Goal: Book appointment/travel/reservation

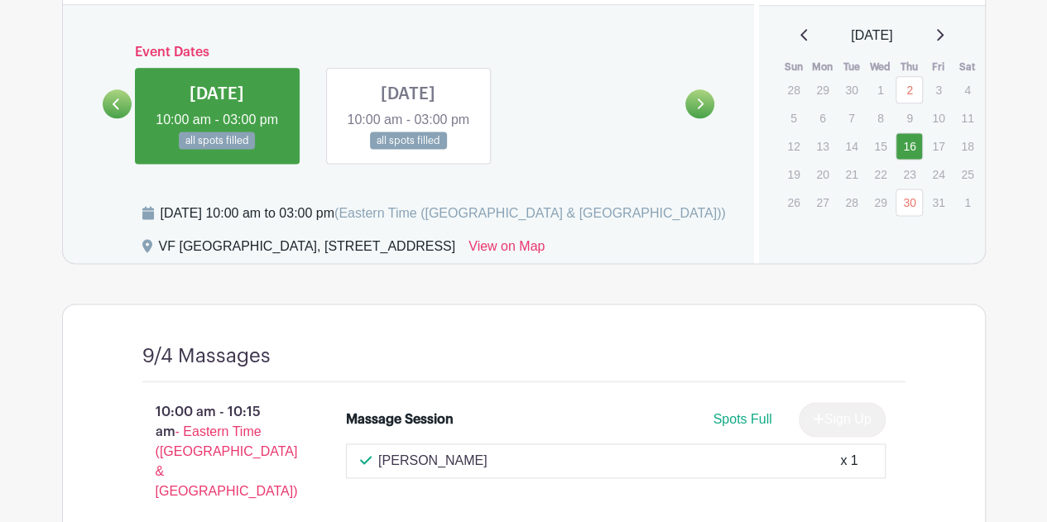
scroll to position [1076, 0]
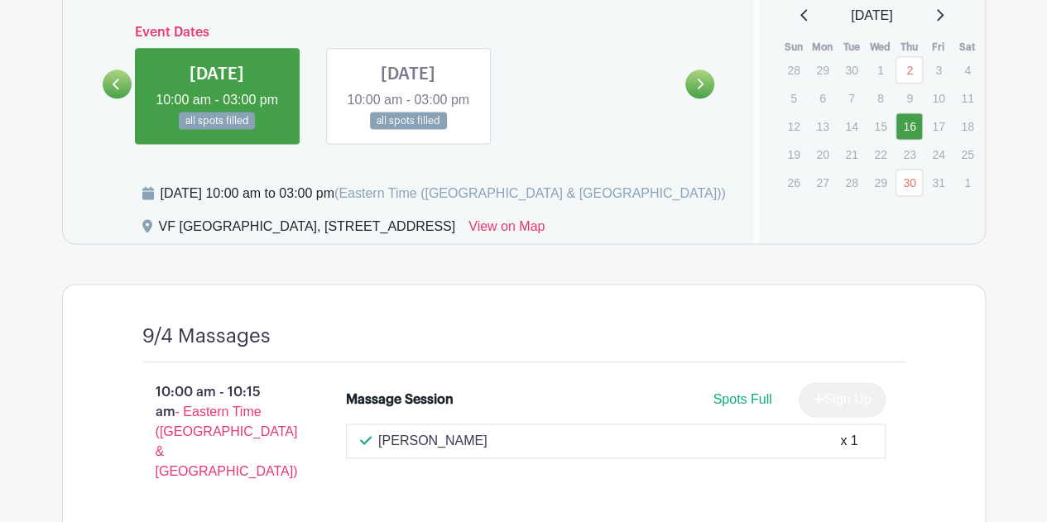
click at [695, 89] on link at bounding box center [699, 84] width 29 height 29
click at [955, 17] on div "[DATE]" at bounding box center [872, 16] width 186 height 20
click at [943, 14] on icon at bounding box center [939, 14] width 8 height 13
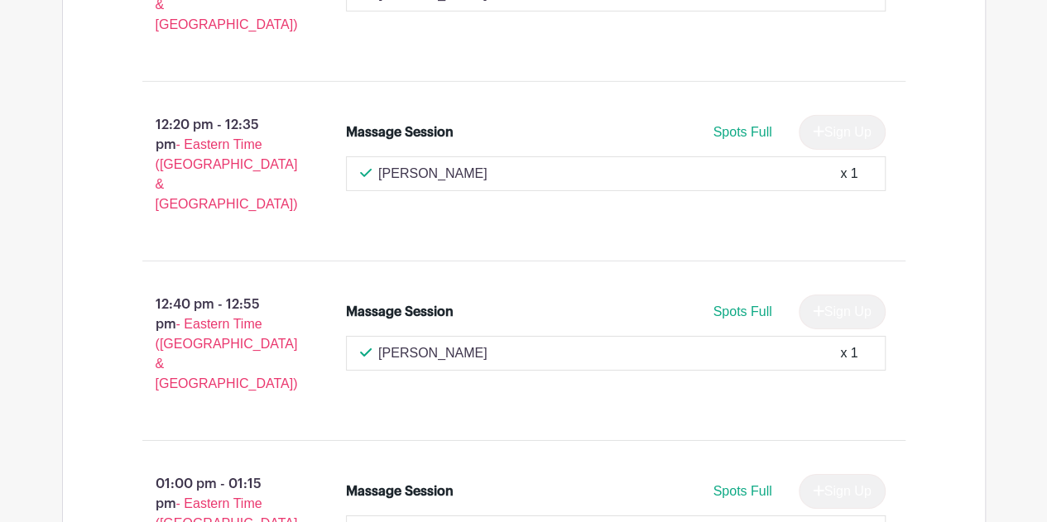
scroll to position [2565, 0]
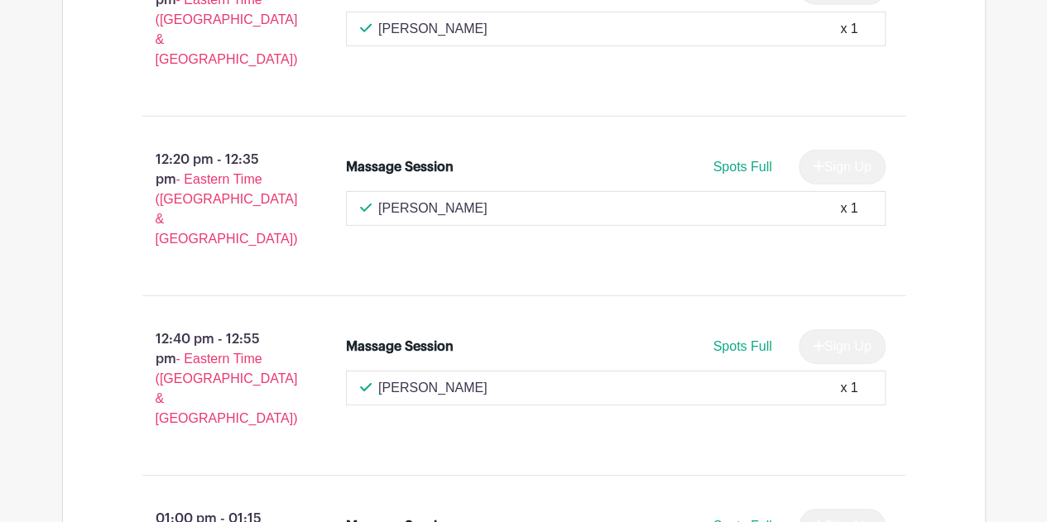
click at [400, 371] on div "[PERSON_NAME] x 1" at bounding box center [616, 388] width 540 height 35
click at [412, 378] on p "[PERSON_NAME]" at bounding box center [432, 388] width 109 height 20
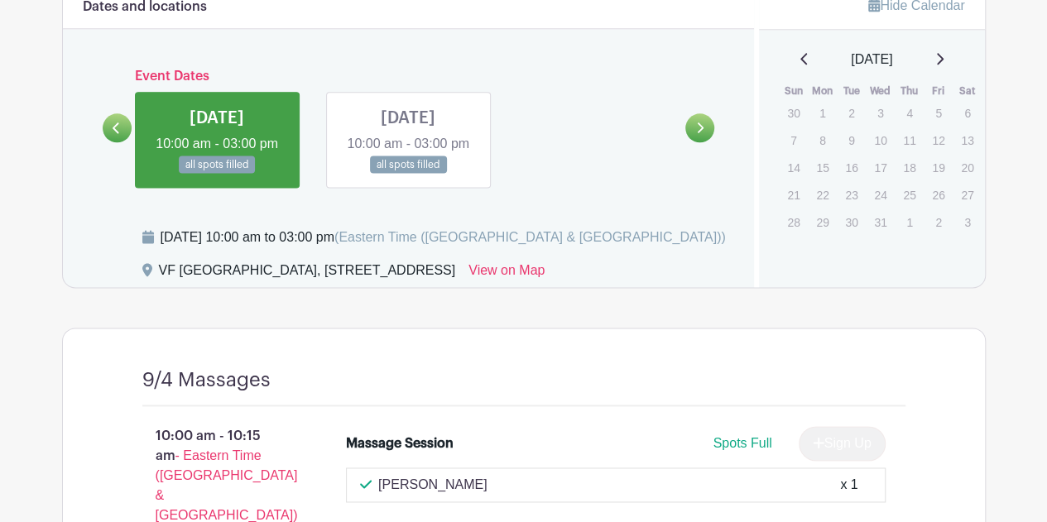
scroll to position [998, 0]
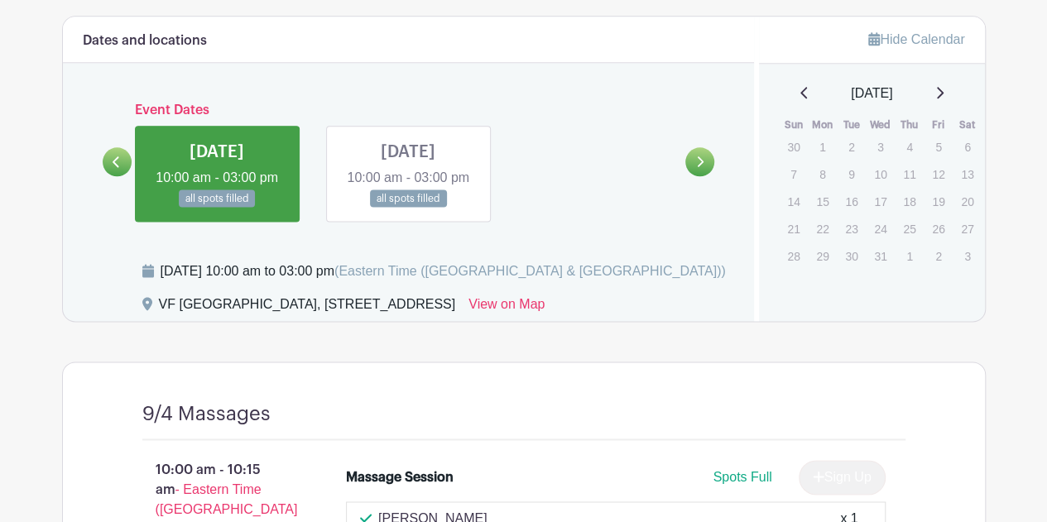
click at [408, 208] on link at bounding box center [408, 208] width 0 height 0
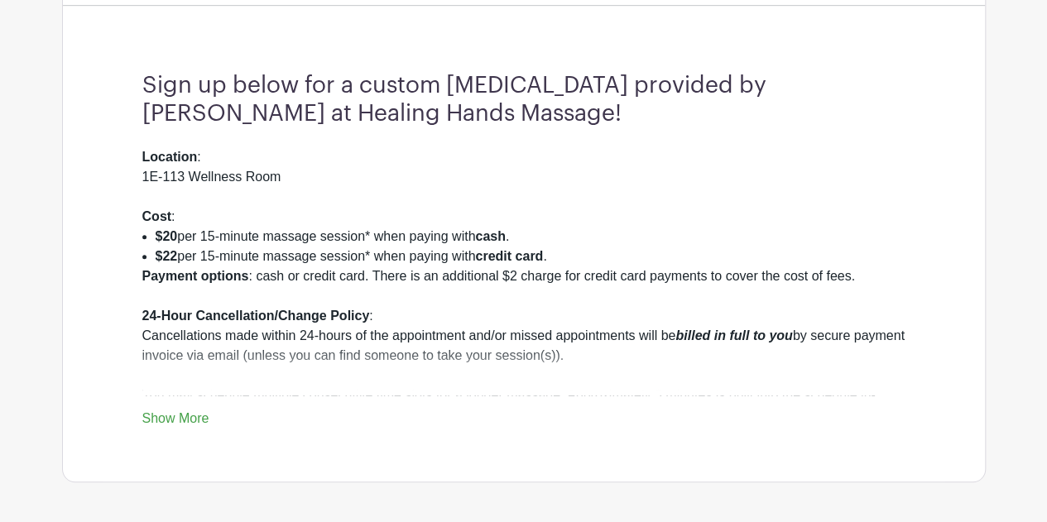
scroll to position [419, 0]
